Goal: Use online tool/utility: Utilize a website feature to perform a specific function

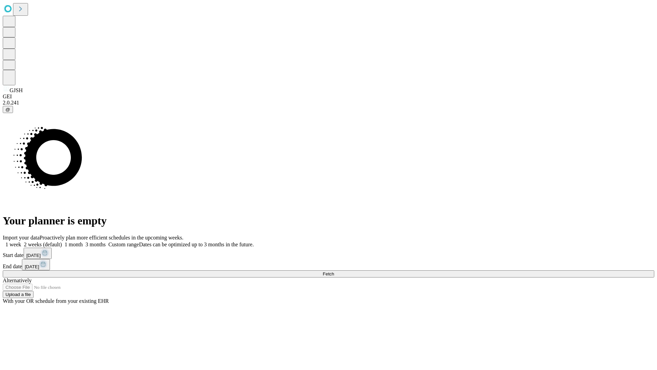
click at [21, 241] on label "1 week" at bounding box center [12, 244] width 18 height 6
click at [334, 271] on span "Fetch" at bounding box center [328, 273] width 11 height 5
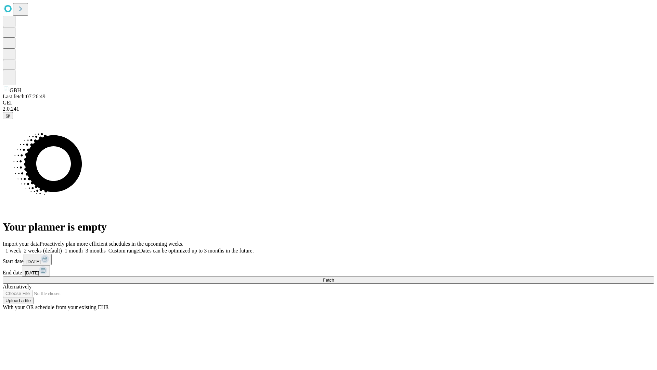
click at [21, 247] on label "1 week" at bounding box center [12, 250] width 18 height 6
click at [334, 277] on span "Fetch" at bounding box center [328, 279] width 11 height 5
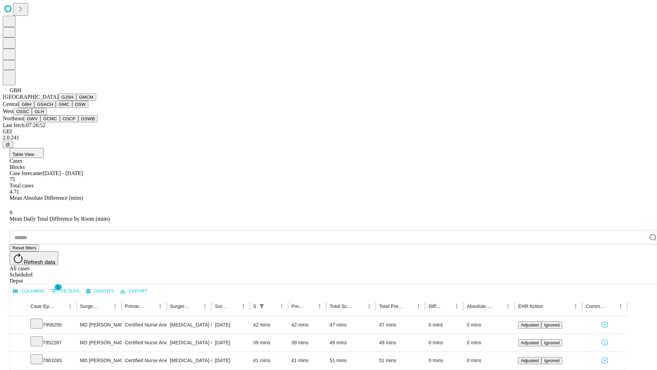
click at [53, 108] on button "GSACH" at bounding box center [45, 104] width 22 height 7
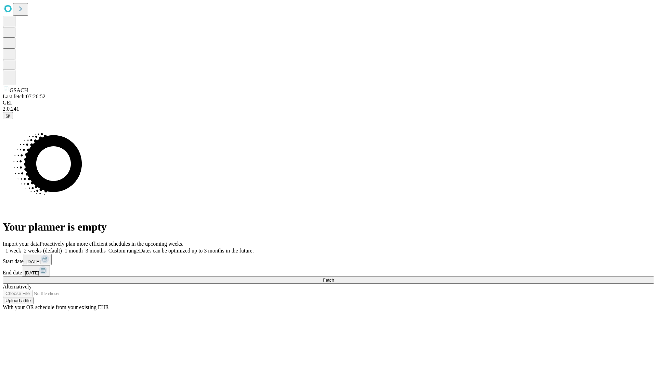
click at [21, 247] on label "1 week" at bounding box center [12, 250] width 18 height 6
click at [334, 277] on span "Fetch" at bounding box center [328, 279] width 11 height 5
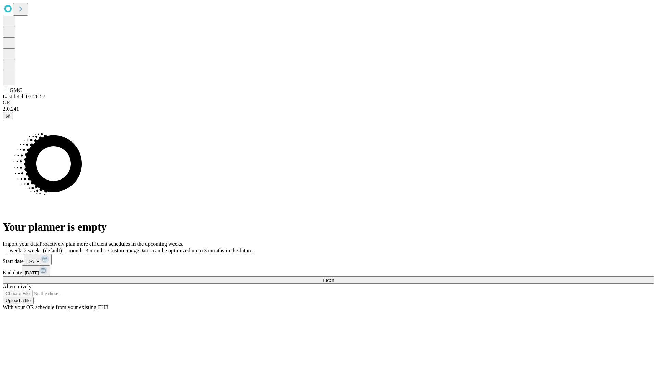
click at [21, 247] on label "1 week" at bounding box center [12, 250] width 18 height 6
click at [334, 277] on span "Fetch" at bounding box center [328, 279] width 11 height 5
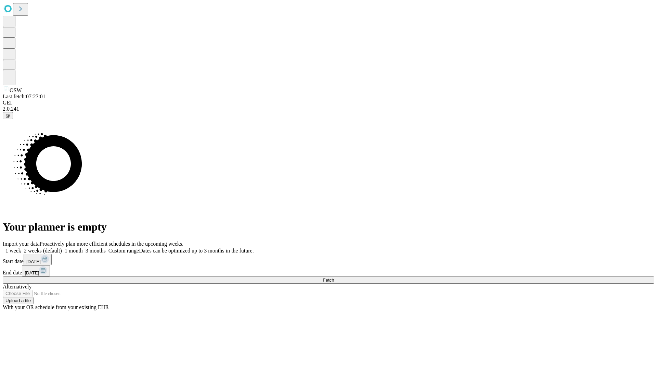
click at [21, 247] on label "1 week" at bounding box center [12, 250] width 18 height 6
click at [334, 277] on span "Fetch" at bounding box center [328, 279] width 11 height 5
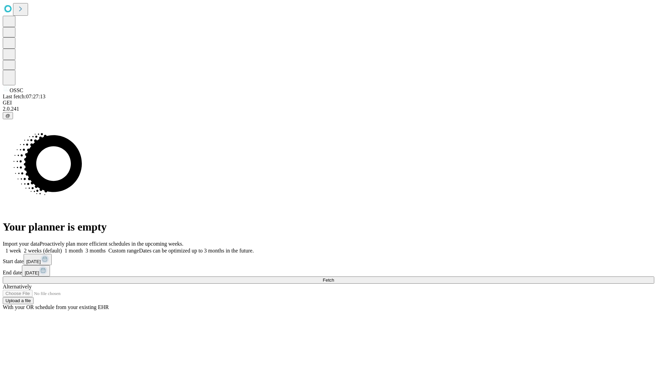
click at [21, 247] on label "1 week" at bounding box center [12, 250] width 18 height 6
click at [334, 277] on span "Fetch" at bounding box center [328, 279] width 11 height 5
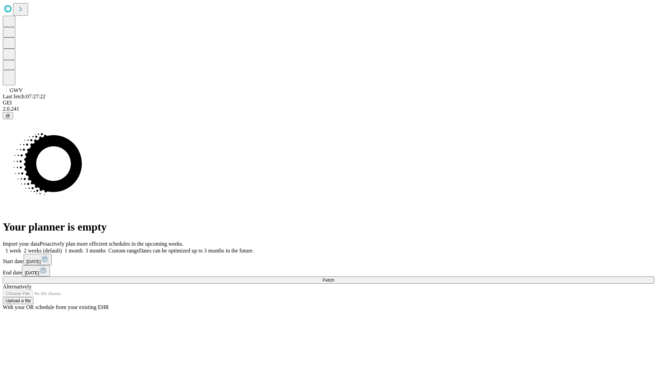
click at [21, 247] on label "1 week" at bounding box center [12, 250] width 18 height 6
click at [334, 277] on span "Fetch" at bounding box center [328, 279] width 11 height 5
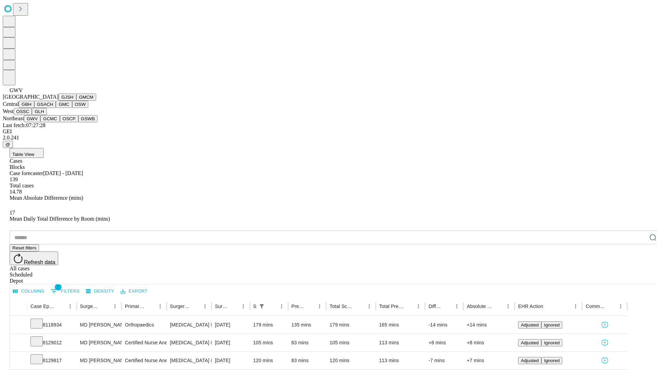
click at [53, 122] on button "GCMC" at bounding box center [50, 118] width 20 height 7
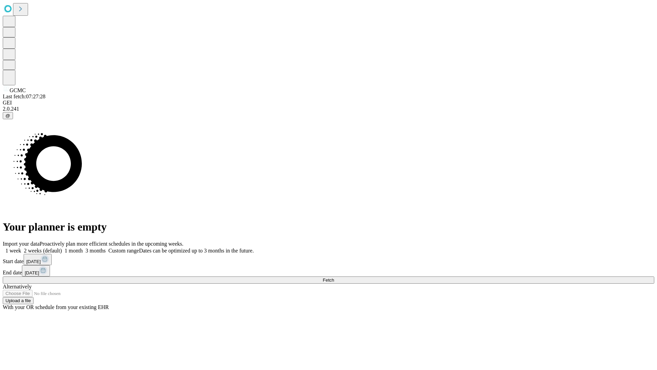
click at [334, 277] on span "Fetch" at bounding box center [328, 279] width 11 height 5
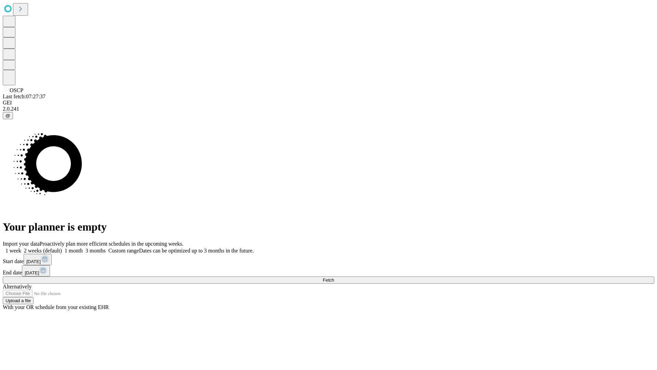
click at [21, 247] on label "1 week" at bounding box center [12, 250] width 18 height 6
click at [334, 277] on span "Fetch" at bounding box center [328, 279] width 11 height 5
